Goal: Information Seeking & Learning: Understand process/instructions

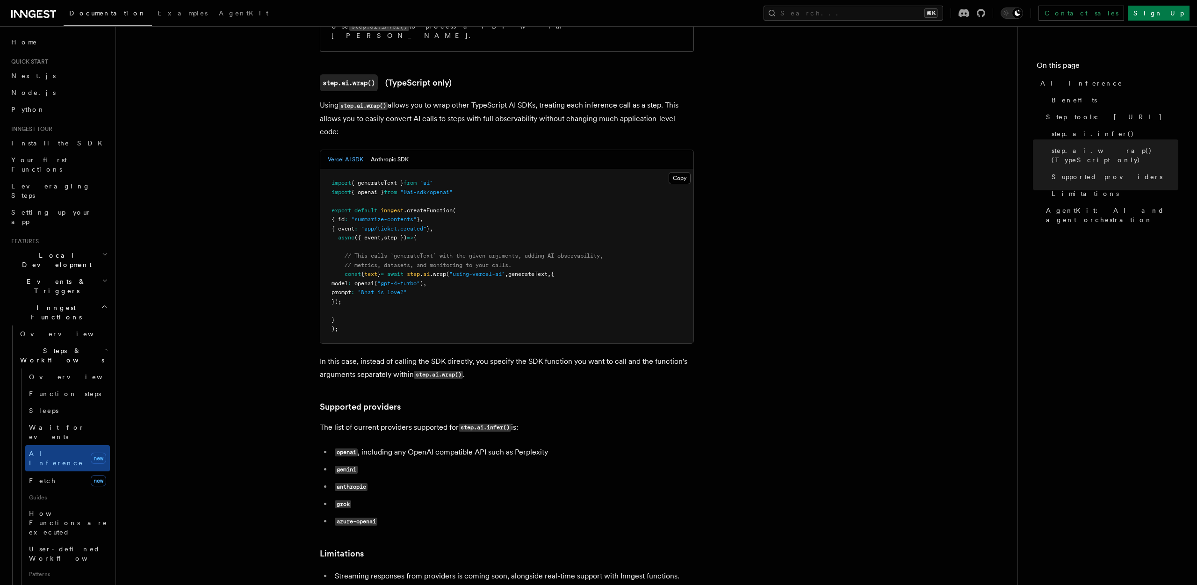
scroll to position [1052, 0]
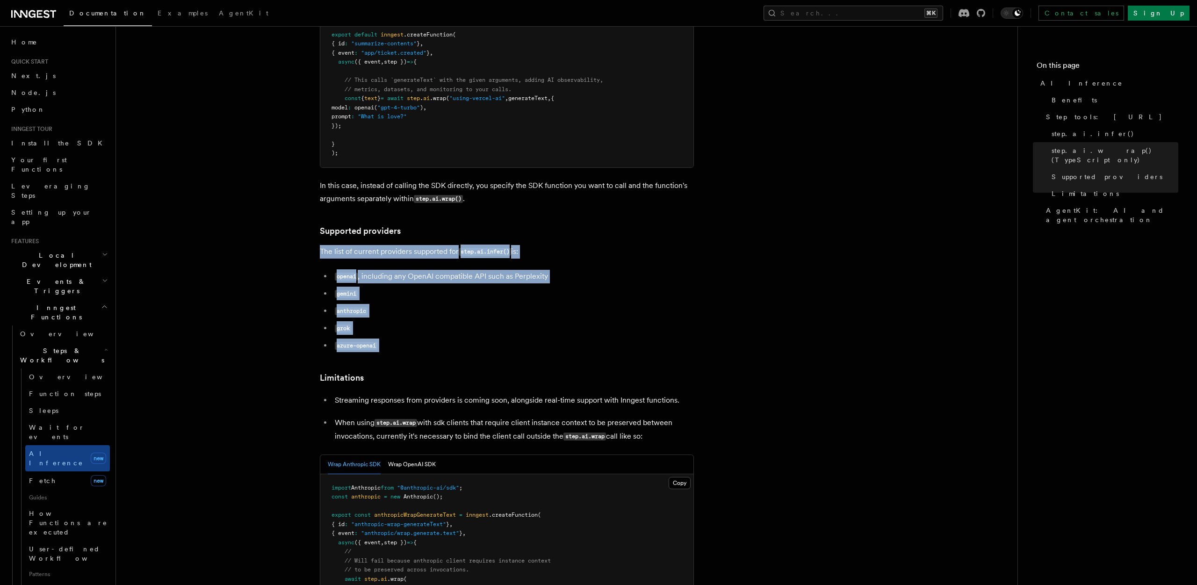
drag, startPoint x: 411, startPoint y: 317, endPoint x: 319, endPoint y: 209, distance: 142.0
click at [446, 287] on li "gemini" at bounding box center [513, 294] width 362 height 14
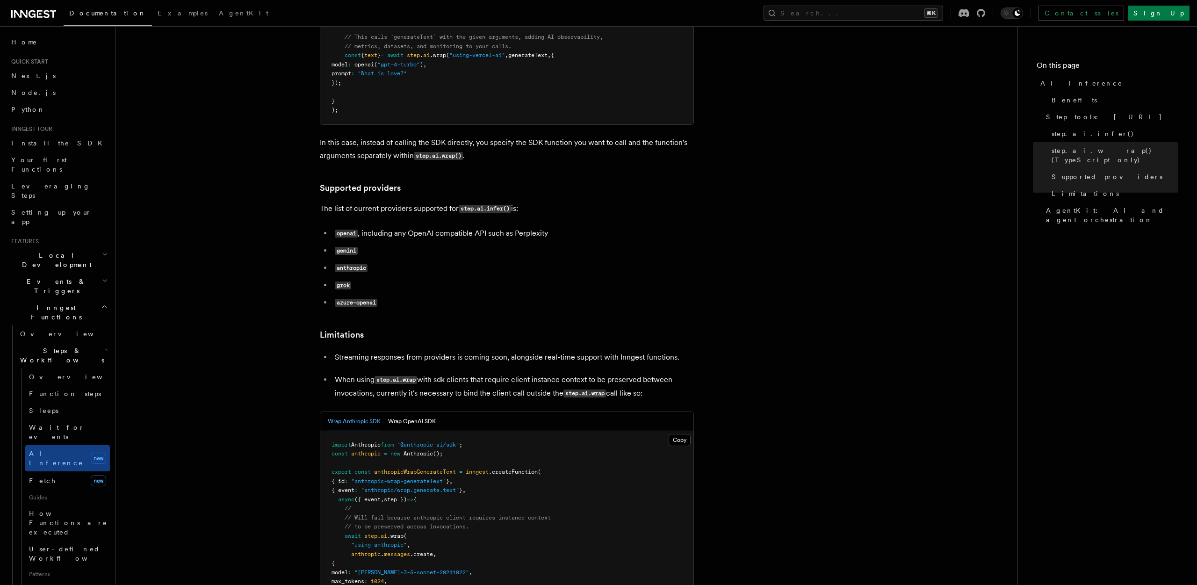
scroll to position [1074, 0]
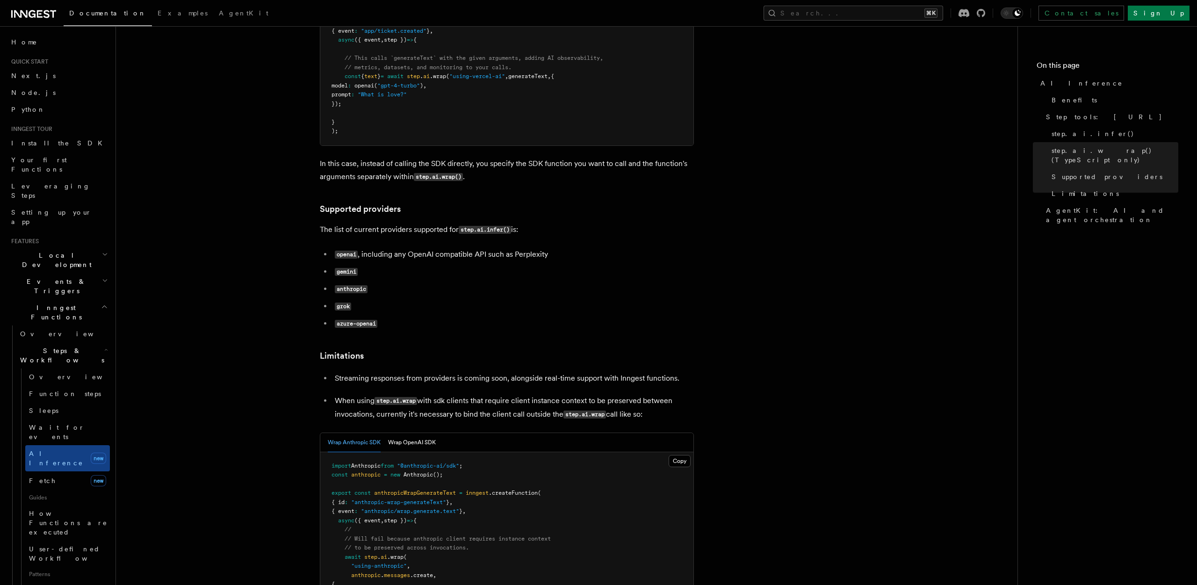
click at [499, 394] on p "When using step.ai.wrap with sdk clients that require client instance context t…" at bounding box center [514, 407] width 359 height 27
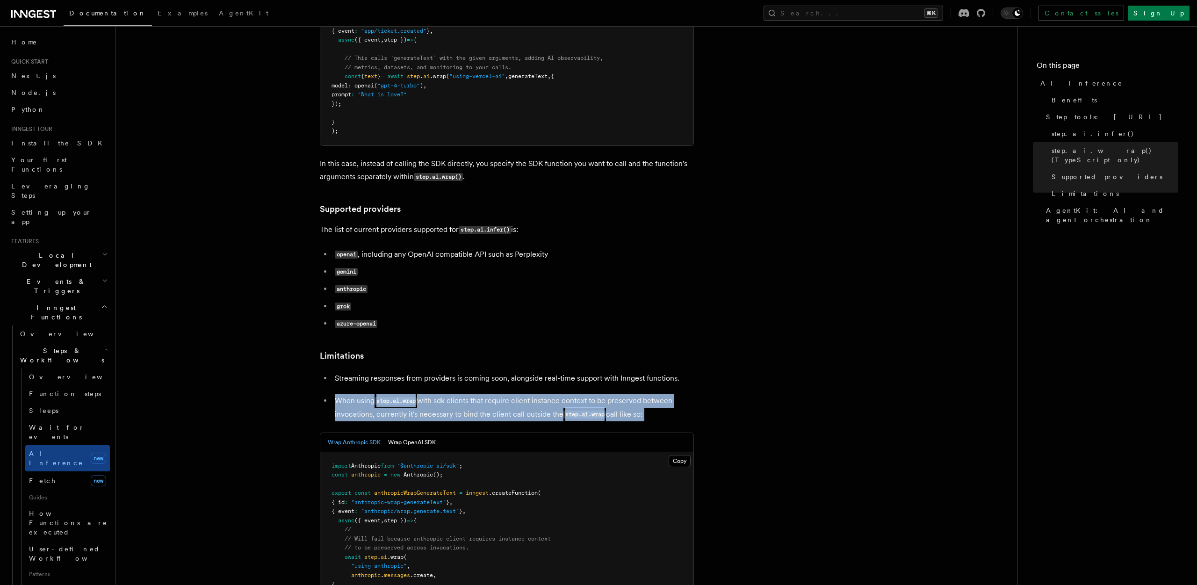
click at [499, 394] on p "When using step.ai.wrap with sdk clients that require client instance context t…" at bounding box center [514, 407] width 359 height 27
click at [505, 394] on p "When using step.ai.wrap with sdk clients that require client instance context t…" at bounding box center [514, 407] width 359 height 27
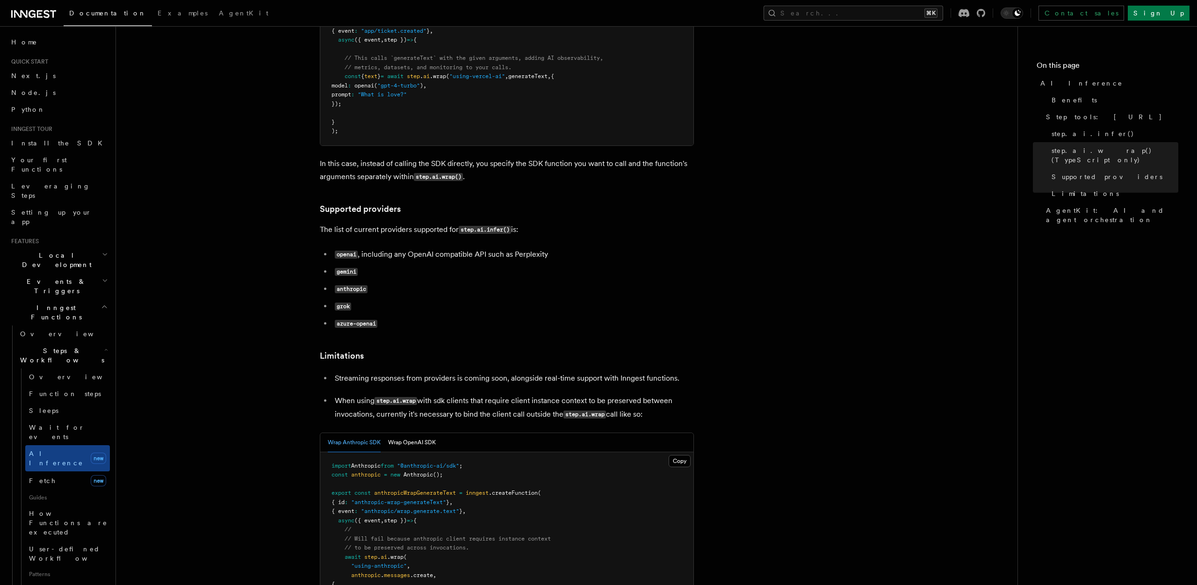
scroll to position [988, 0]
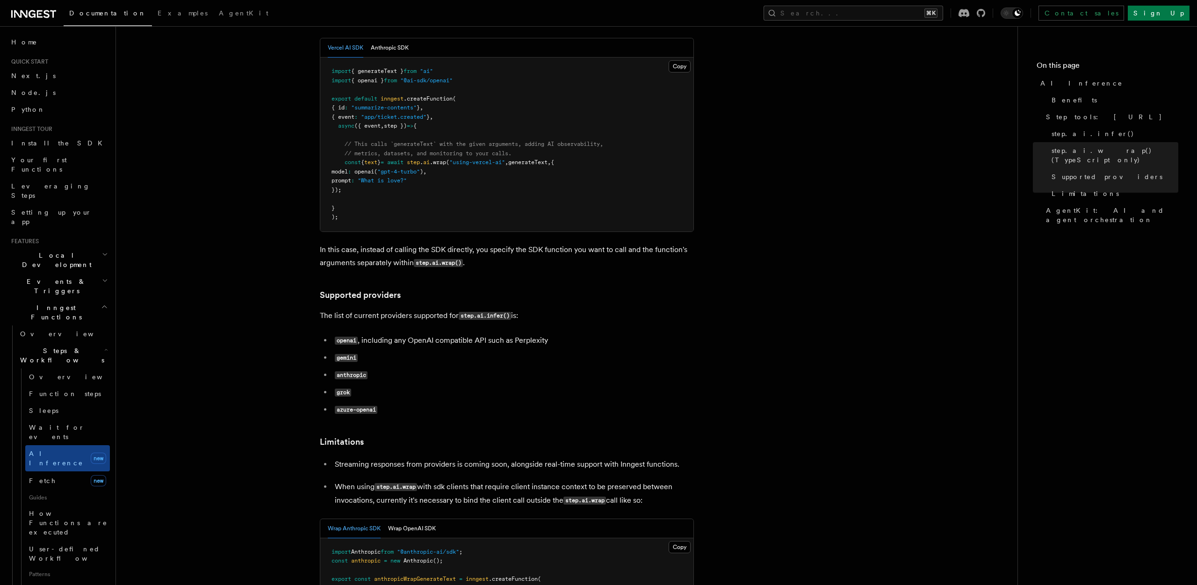
click at [636, 163] on pre "import { generateText } from "ai" import { openai } from "@ai-sdk/openai" expor…" at bounding box center [506, 145] width 373 height 174
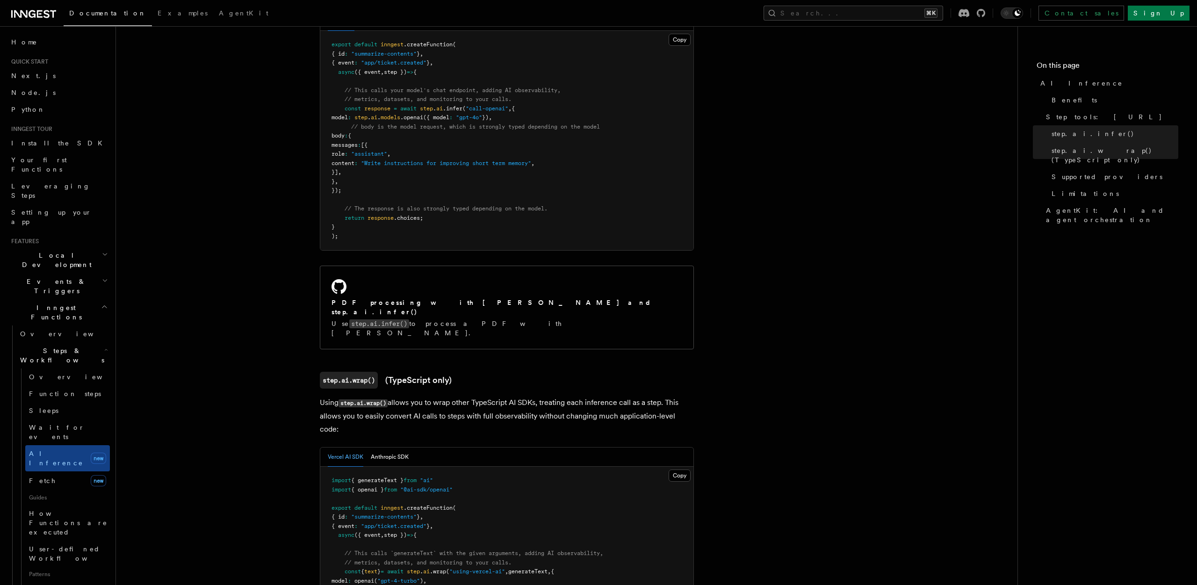
scroll to position [378, 0]
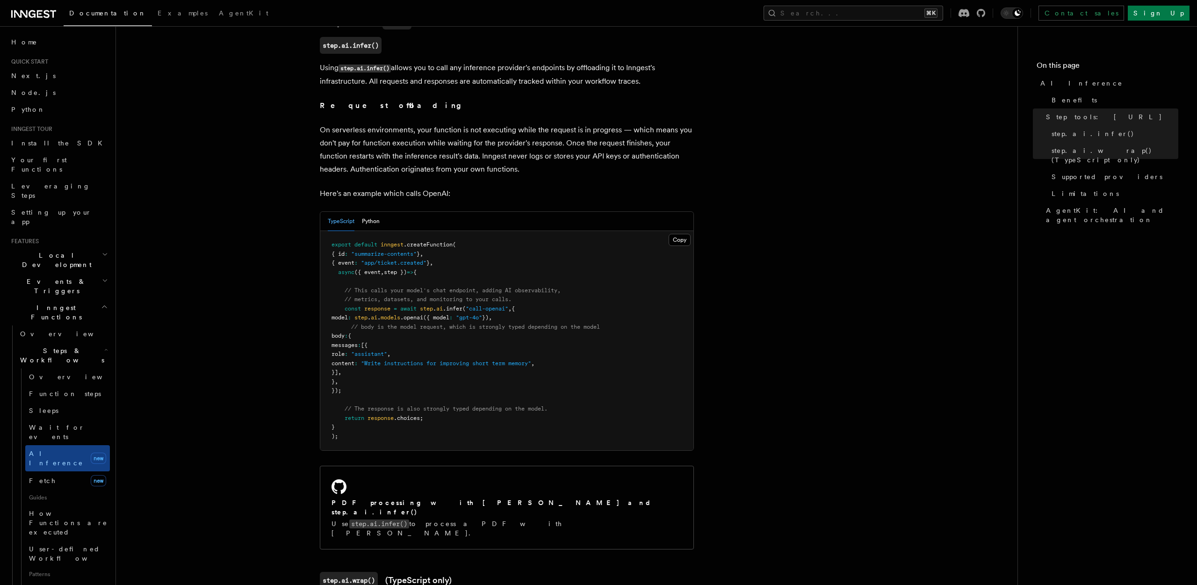
drag, startPoint x: 393, startPoint y: 378, endPoint x: 327, endPoint y: 282, distance: 117.4
click at [327, 282] on pre "export default inngest .createFunction ( { id : "summarize-contents" } , { even…" at bounding box center [506, 340] width 373 height 219
copy code "// This calls your model's chat endpoint, adding AI observability, // metrics, …"
click at [485, 332] on pre "export default inngest .createFunction ( { id : "summarize-contents" } , { even…" at bounding box center [506, 340] width 373 height 219
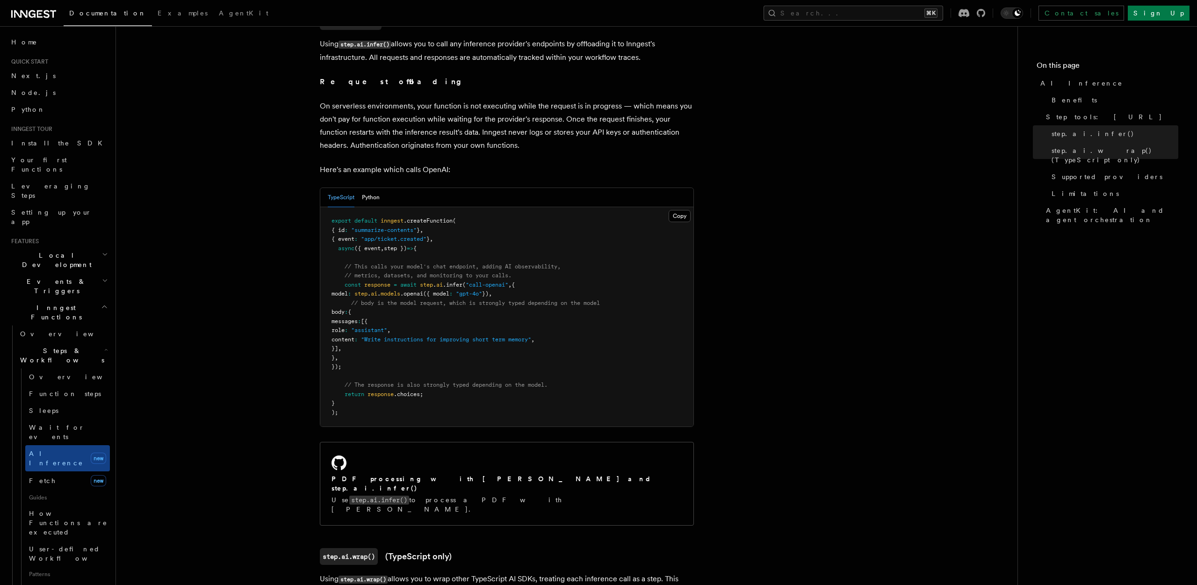
scroll to position [414, 0]
